Goal: Information Seeking & Learning: Check status

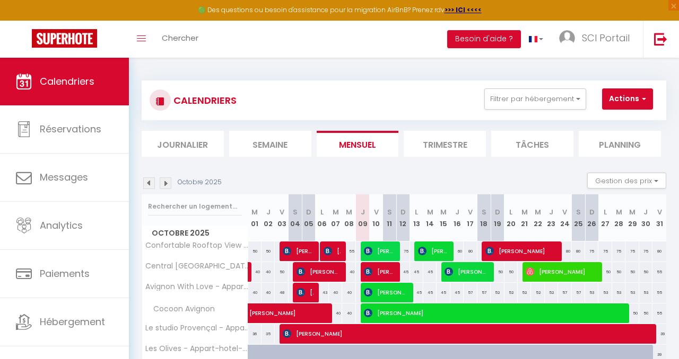
scroll to position [225, 0]
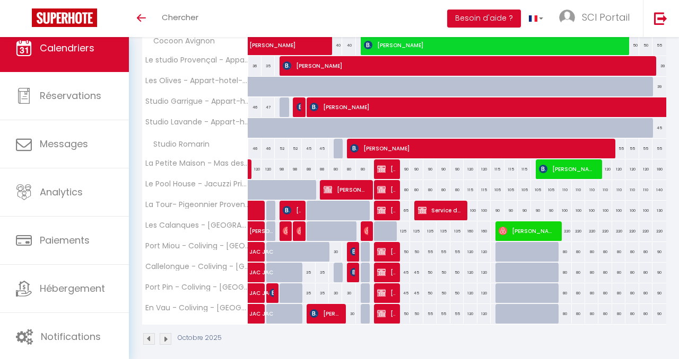
scroll to position [249, 0]
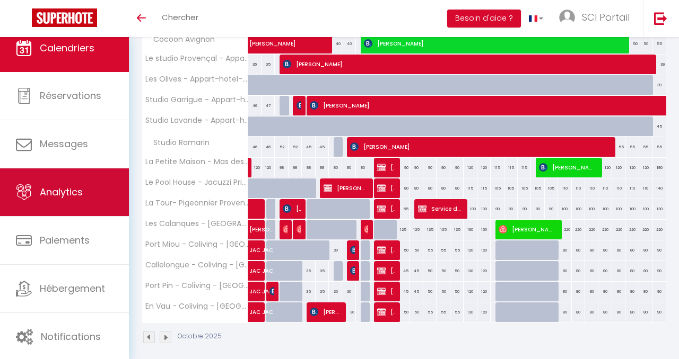
click at [63, 183] on link "Analytics" at bounding box center [64, 193] width 129 height 48
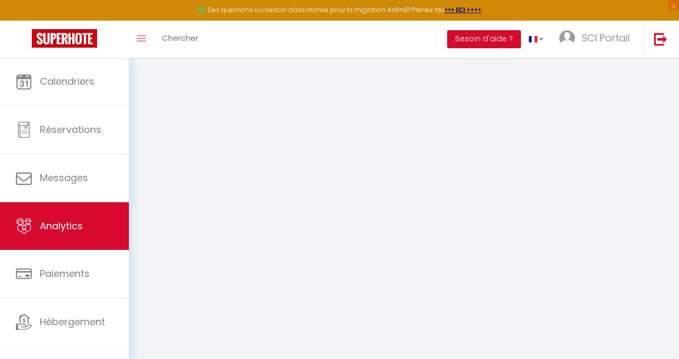
select select "2025"
select select "10"
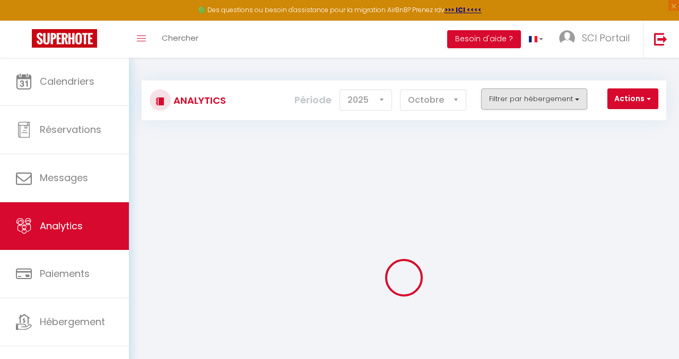
checkbox T2 "false"
checkbox Avignon "false"
checkbox Bois "false"
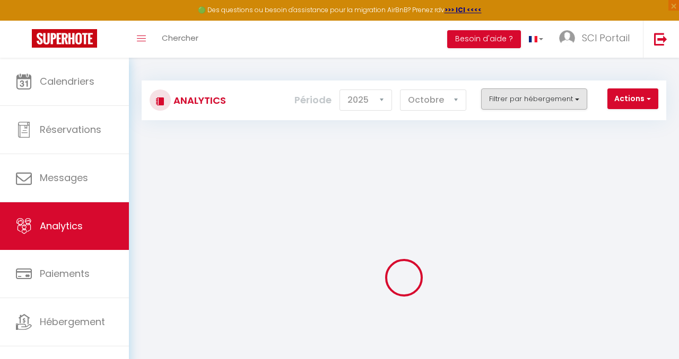
checkbox Ventabren "false"
checkbox Sous-Bois "false"
checkbox Ventabren "false"
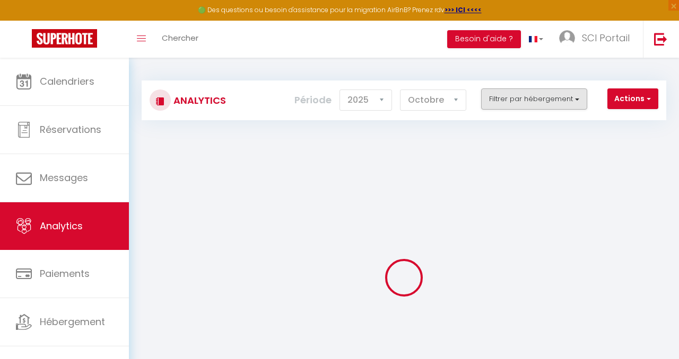
checkbox Ventabren "false"
checkbox Play "false"
checkbox Oliviers "false"
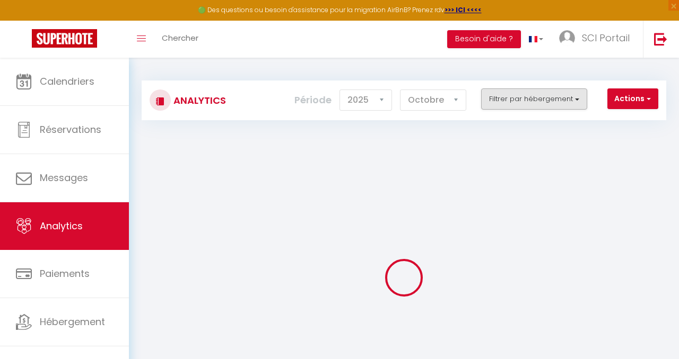
checkbox oliviers "false"
checkbox Romarin "false"
checkbox Spa "false"
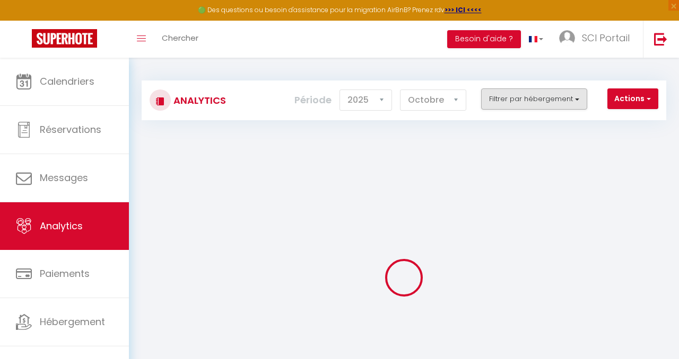
checkbox Ventabren "false"
checkbox T2 "false"
checkbox Ventabren "false"
checkbox T3 "false"
checkbox Ventabren "false"
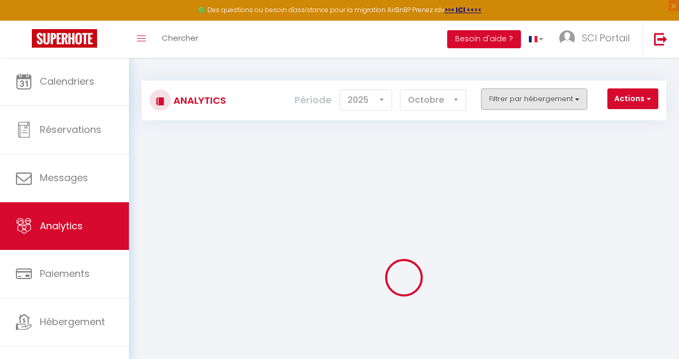
checkbox Chambre "false"
checkbox Ventabren "false"
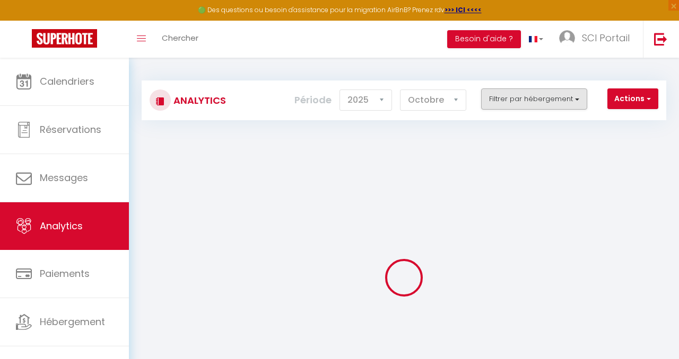
checkbox T3 "false"
checkbox Avignon "false"
checkbox T5 "false"
checkbox Sous-Bois "false"
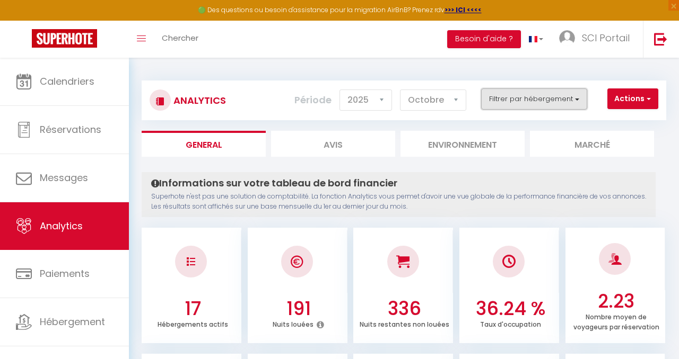
click at [575, 96] on button "Filtrer par hébergement" at bounding box center [534, 99] width 106 height 21
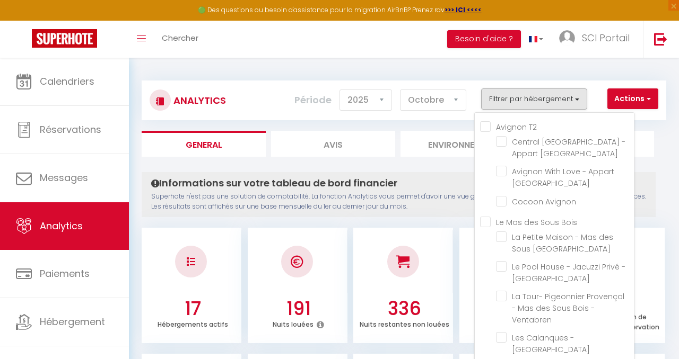
click at [486, 222] on Bois "Le Mas des Sous Bois" at bounding box center [557, 221] width 154 height 11
checkbox Bois "true"
checkbox Avignon "false"
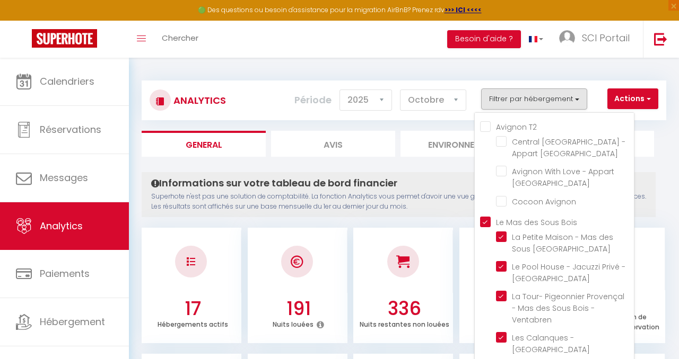
checkbox Ventabren "true"
checkbox Sous-Bois "true"
checkbox Ventabren "true"
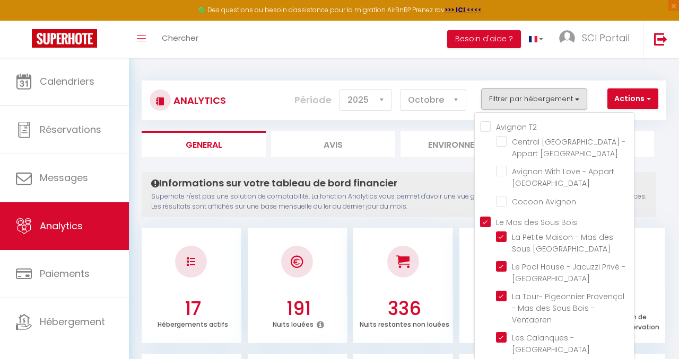
checkbox Ventabren "true"
checkbox Oliviers "false"
checkbox oliviers "false"
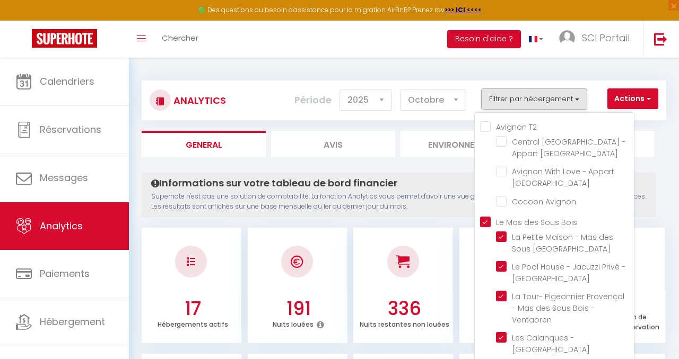
checkbox oliviers "false"
checkbox Romarin "false"
checkbox Spa "true"
checkbox Ventabren "true"
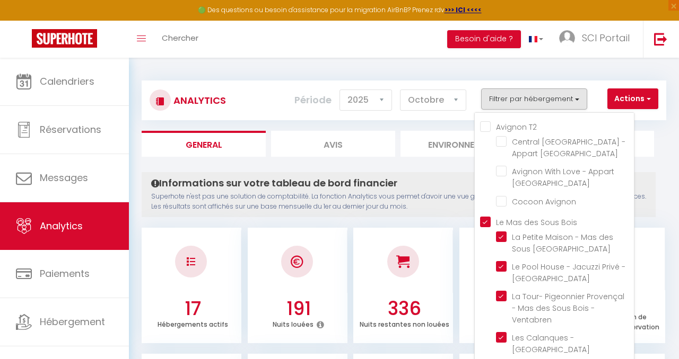
checkbox T2 "true"
checkbox Ventabren "true"
checkbox T3 "true"
checkbox Ventabren "true"
checkbox Chambre "true"
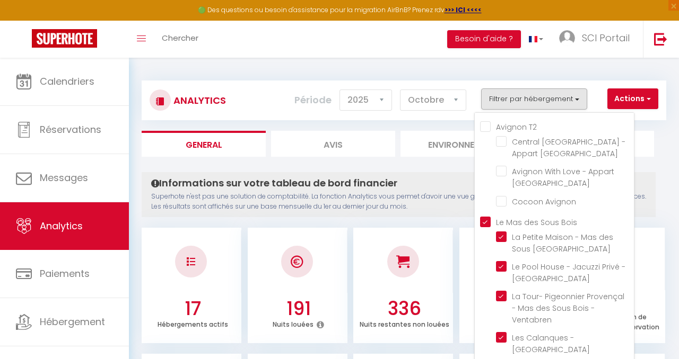
checkbox Ventabren "true"
checkbox Avignon "false"
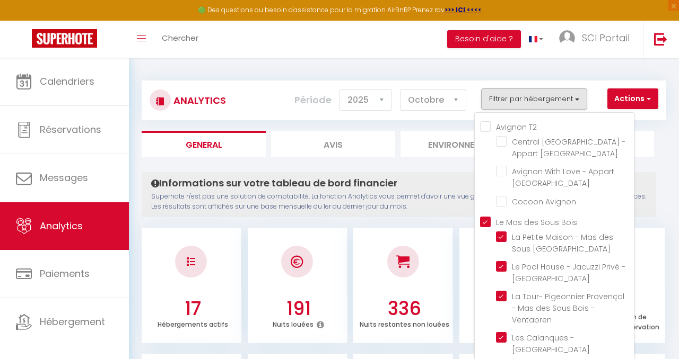
checkbox T5 "true"
checkbox Sous-Bois "true"
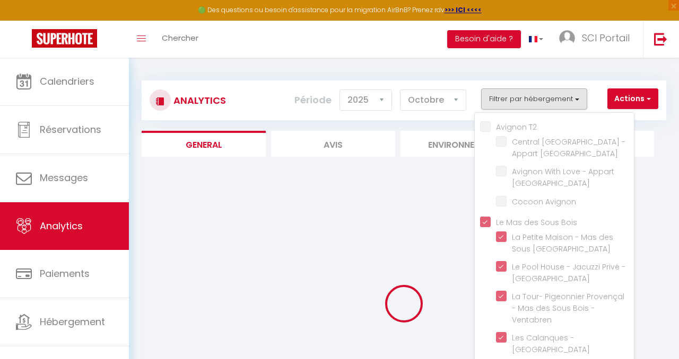
checkbox Avignon "false"
checkbox Oliviers "false"
checkbox oliviers "false"
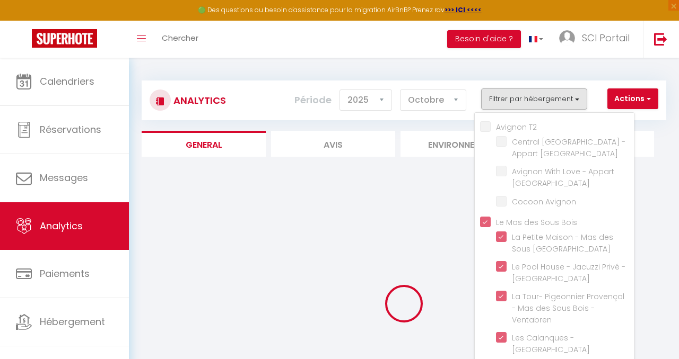
checkbox oliviers "false"
checkbox Romarin "false"
checkbox Avignon "false"
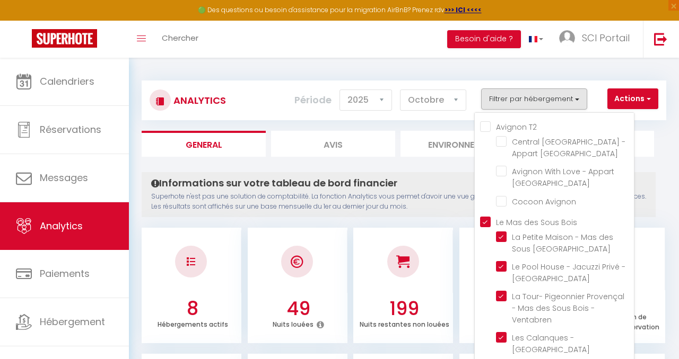
click at [441, 173] on div "Informations sur votre tableau de bord financier Superhote n'est pas une soluti…" at bounding box center [399, 194] width 514 height 45
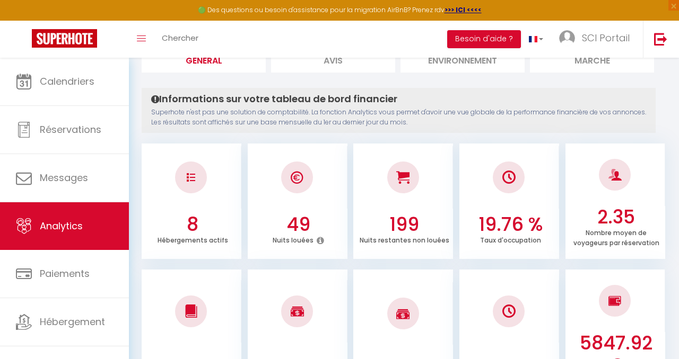
scroll to position [79, 0]
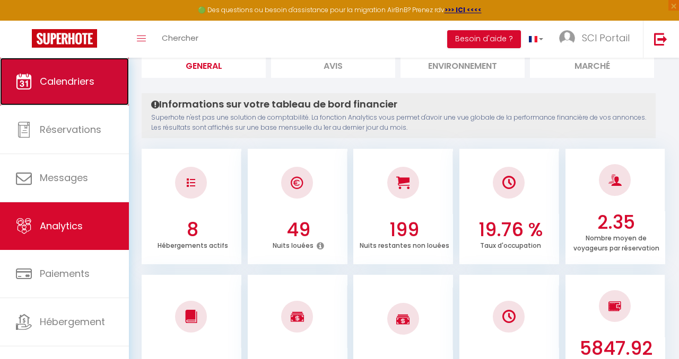
click at [65, 76] on span "Calendriers" at bounding box center [67, 81] width 55 height 13
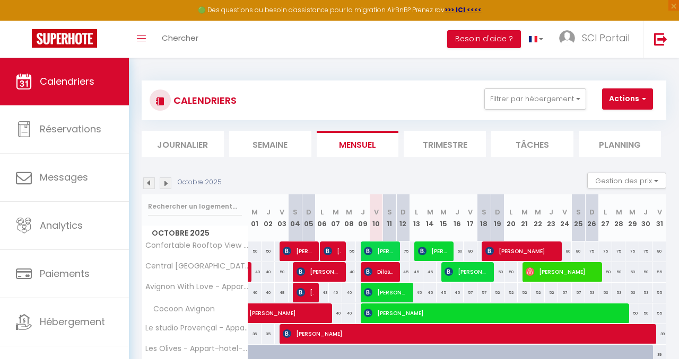
click at [296, 37] on div "Toggle menubar Chercher BUTTON Besoin d'aide ? SCI Portail Paramètres Équipe" at bounding box center [374, 39] width 594 height 37
click at [418, 42] on div "Toggle menubar Chercher BUTTON Besoin d'aide ? SCI Portail Paramètres Équipe" at bounding box center [374, 39] width 594 height 37
